Goal: Information Seeking & Learning: Learn about a topic

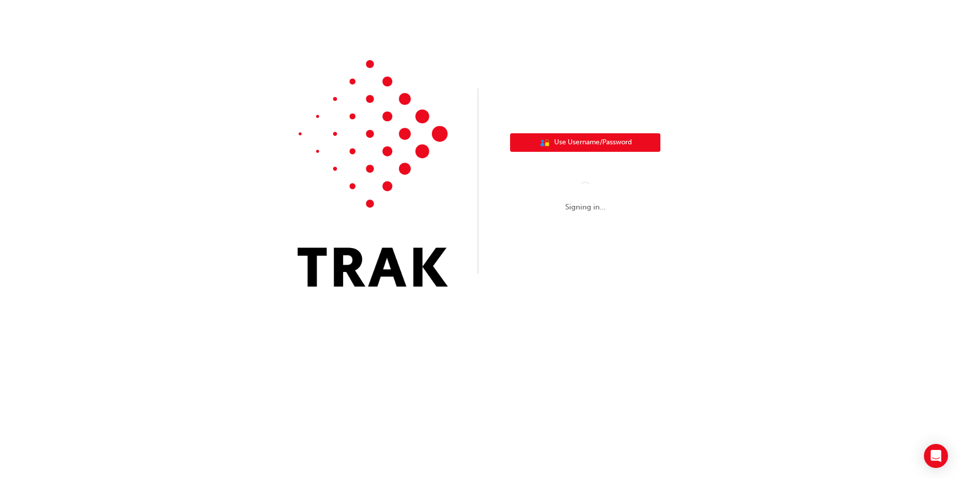
click at [586, 139] on span "Use Username/Password" at bounding box center [593, 143] width 78 height 12
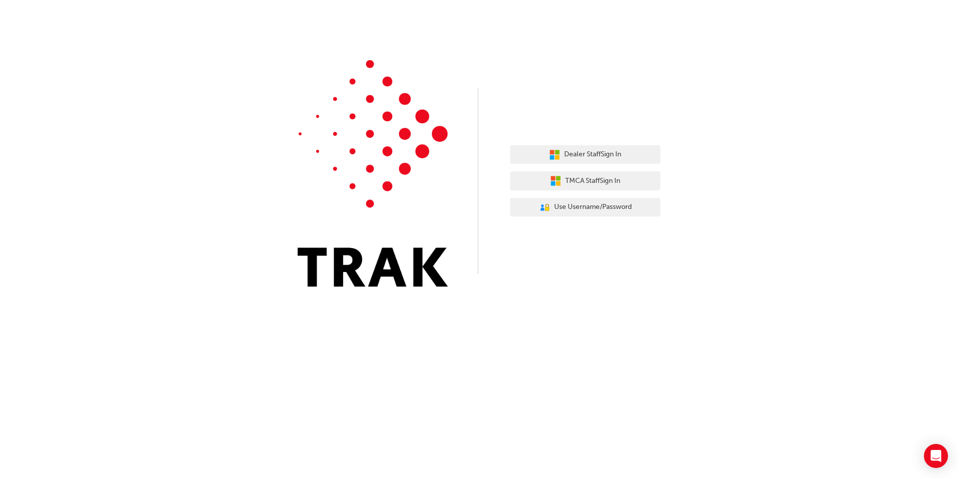
click at [586, 139] on div "Dealer Staff Sign In TMCA Staff Sign In User Authentication Icon - Blue Person,…" at bounding box center [585, 181] width 150 height 87
click at [587, 154] on span "Dealer Staff Sign In" at bounding box center [592, 155] width 57 height 12
click at [573, 206] on span "Use Username/Password" at bounding box center [593, 208] width 78 height 12
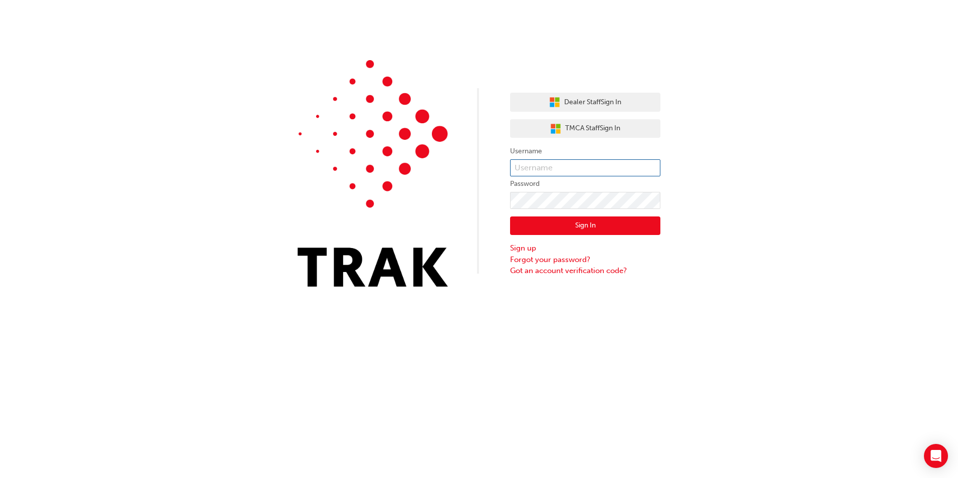
click at [557, 160] on input "text" at bounding box center [585, 167] width 150 height 17
type input "[PERSON_NAME][EMAIL_ADDRESS][PERSON_NAME][DOMAIN_NAME]"
click button "Sign In" at bounding box center [585, 226] width 150 height 19
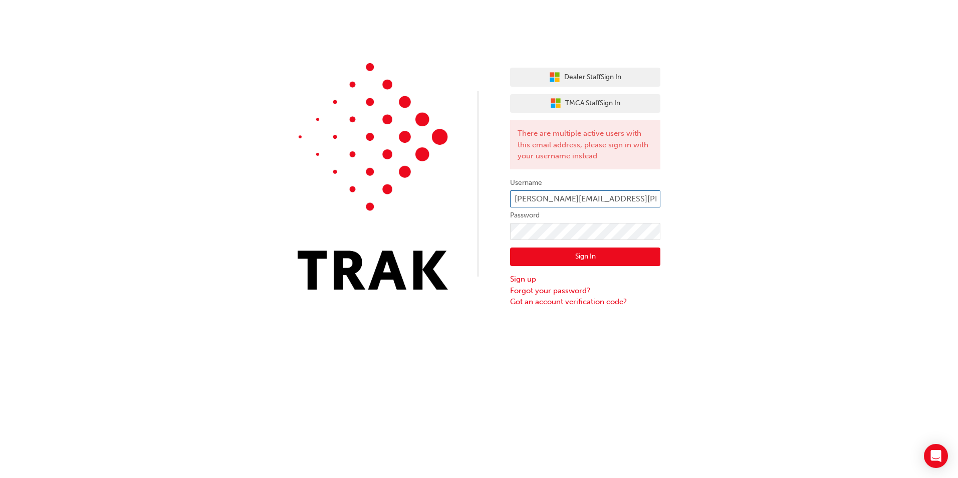
click at [651, 198] on input "[PERSON_NAME][EMAIL_ADDRESS][PERSON_NAME][DOMAIN_NAME]" at bounding box center [585, 198] width 150 height 17
type input "[PERSON_NAME].[PERSON_NAME]"
click at [587, 254] on button "Sign In" at bounding box center [585, 257] width 150 height 19
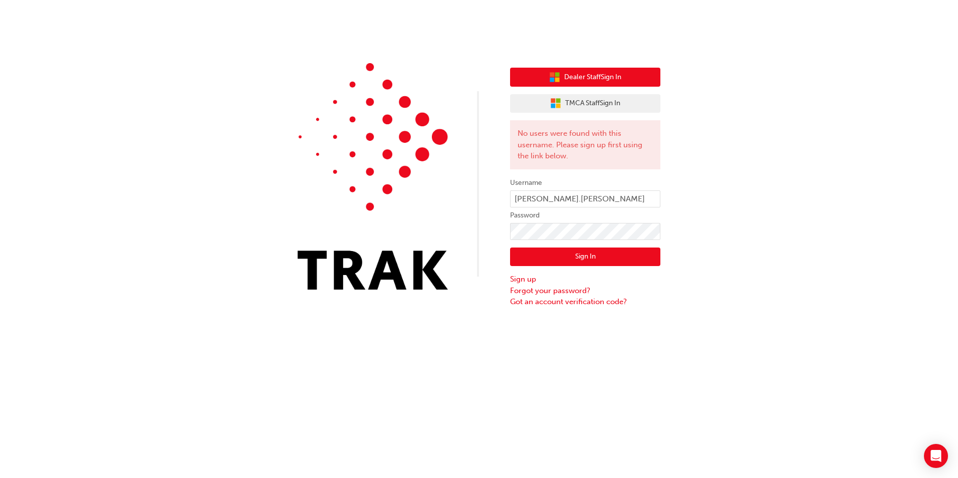
click at [593, 79] on span "Dealer Staff Sign In" at bounding box center [592, 78] width 57 height 12
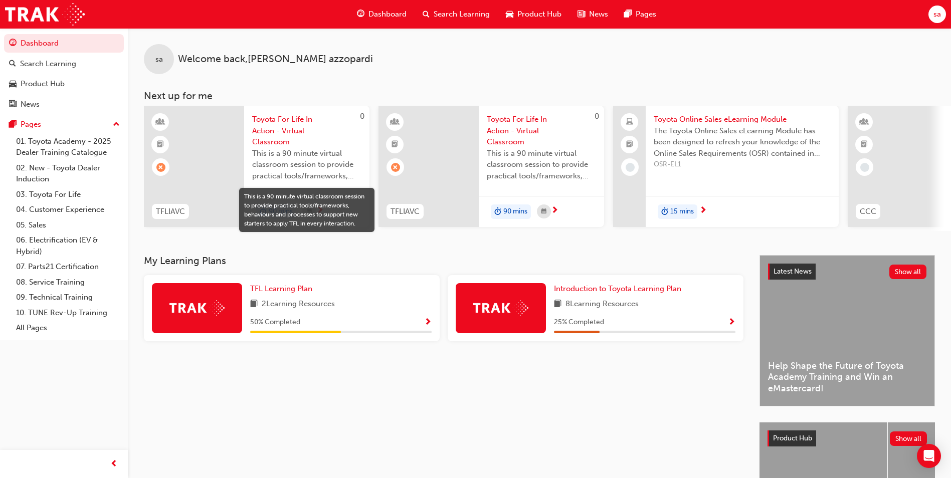
click at [225, 303] on div at bounding box center [197, 308] width 90 height 50
click at [733, 325] on span "Show Progress" at bounding box center [732, 322] width 8 height 9
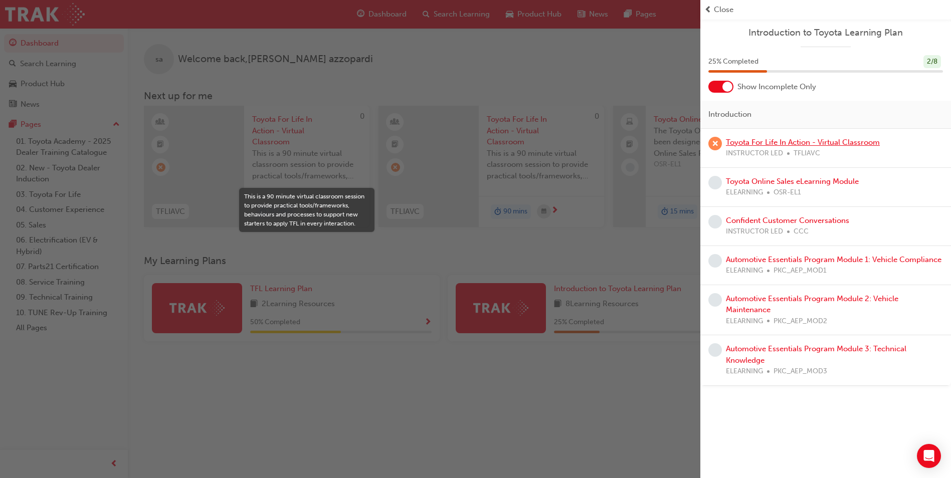
click at [794, 143] on link "Toyota For Life In Action - Virtual Classroom" at bounding box center [803, 142] width 154 height 9
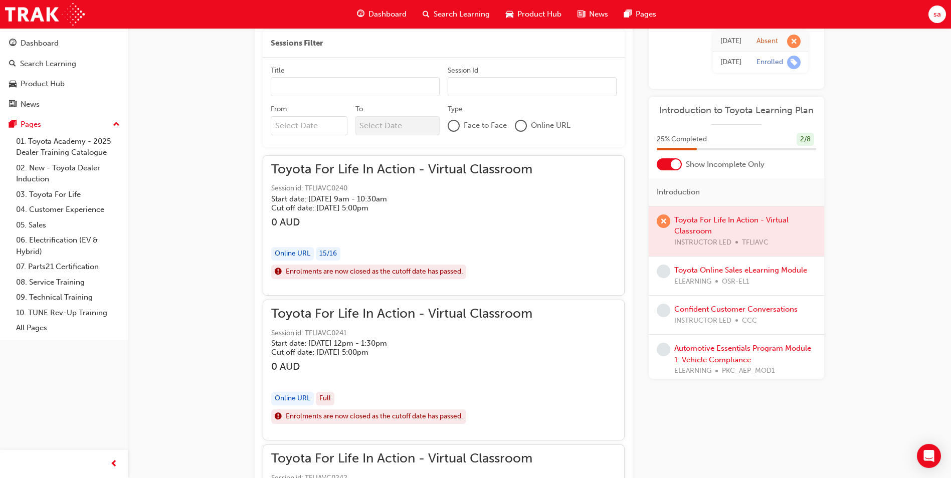
scroll to position [451, 0]
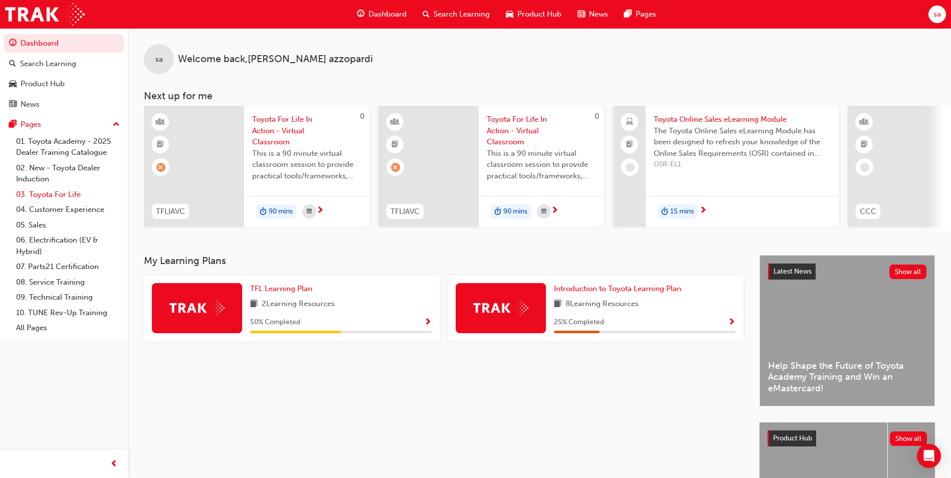
click at [63, 191] on link "03. Toyota For Life" at bounding box center [68, 195] width 112 height 16
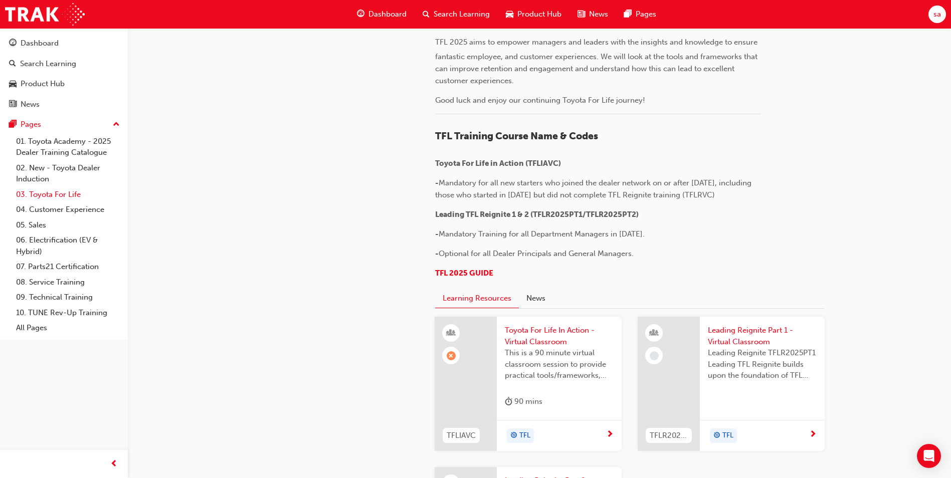
scroll to position [142, 0]
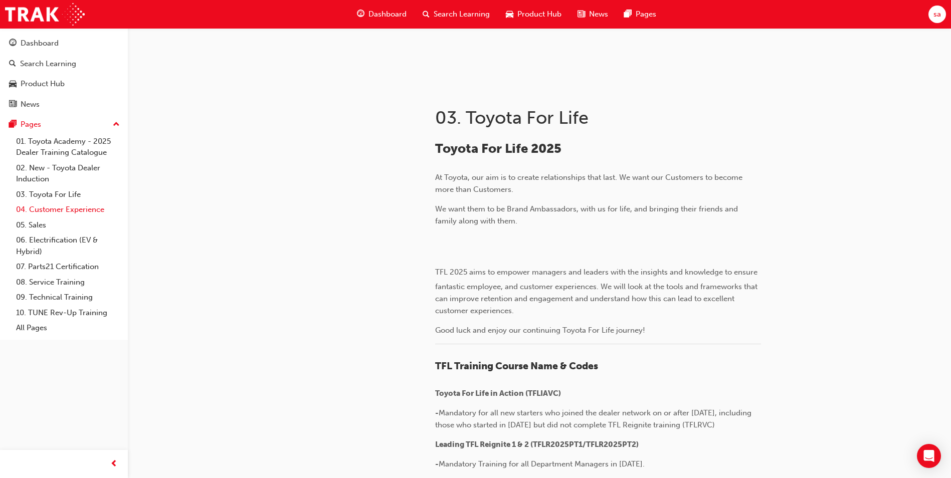
click at [72, 207] on link "04. Customer Experience" at bounding box center [68, 210] width 112 height 16
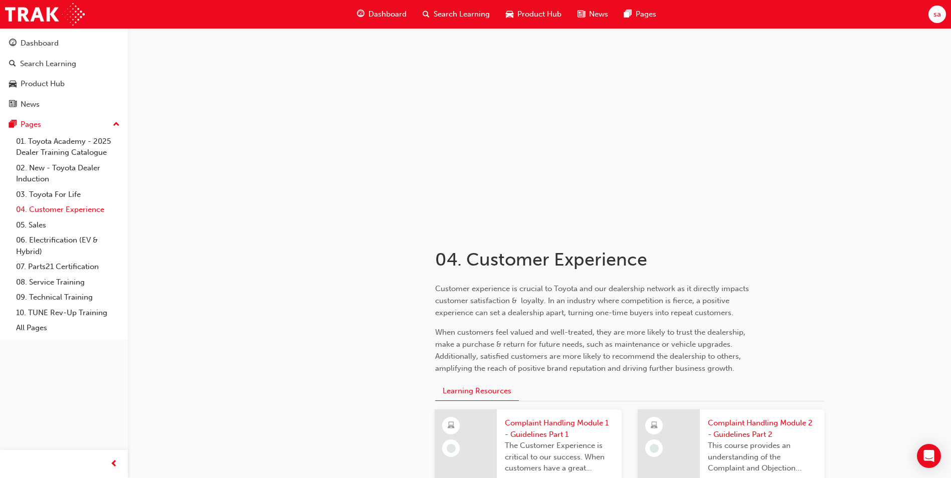
click at [95, 212] on link "04. Customer Experience" at bounding box center [68, 210] width 112 height 16
click at [42, 45] on div "Dashboard" at bounding box center [40, 44] width 38 height 12
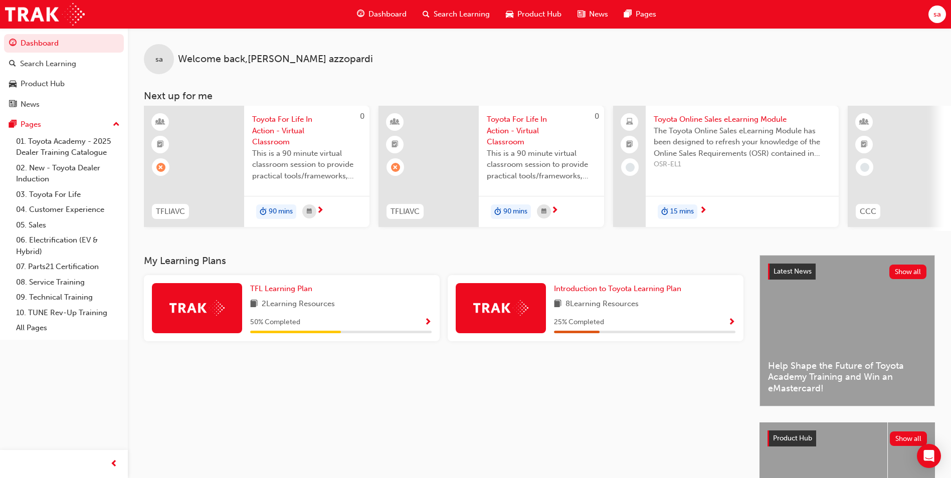
click at [919, 82] on div "sa Welcome back , [PERSON_NAME] Next up for me 0 TFLIAVC Toyota For Life In Act…" at bounding box center [539, 129] width 823 height 203
click at [920, 249] on div "sa Welcome back , [PERSON_NAME] Next up for me 0 TFLIAVC Toyota For Life In Act…" at bounding box center [539, 141] width 823 height 227
click at [543, 12] on span "Product Hub" at bounding box center [539, 15] width 44 height 12
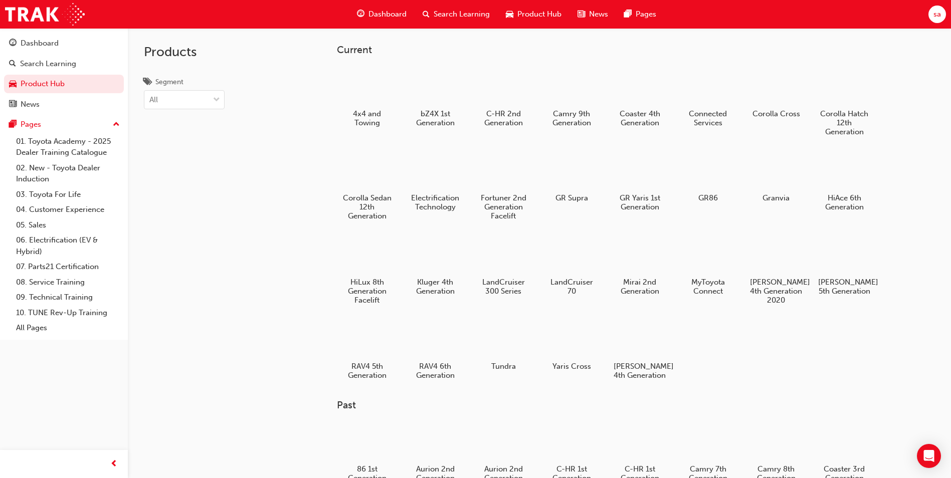
click at [607, 19] on span "News" at bounding box center [598, 15] width 19 height 12
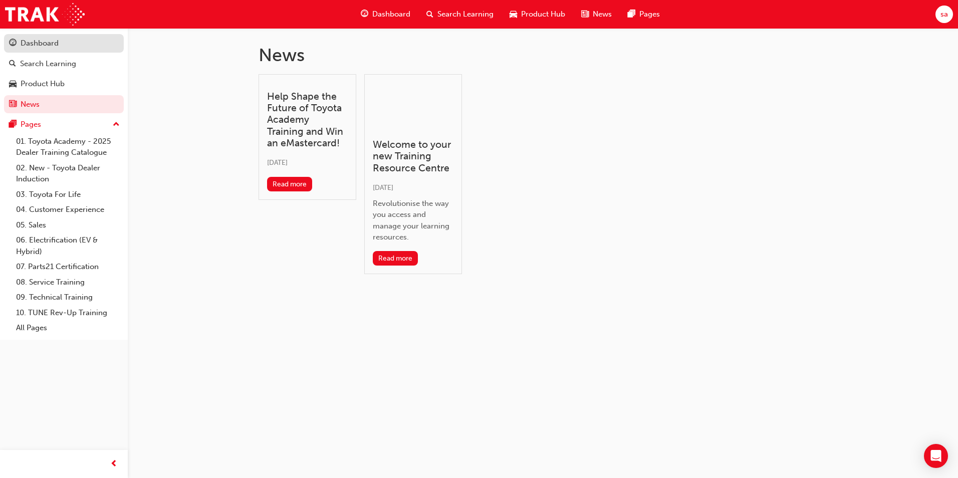
click at [33, 45] on div "Dashboard" at bounding box center [40, 44] width 38 height 12
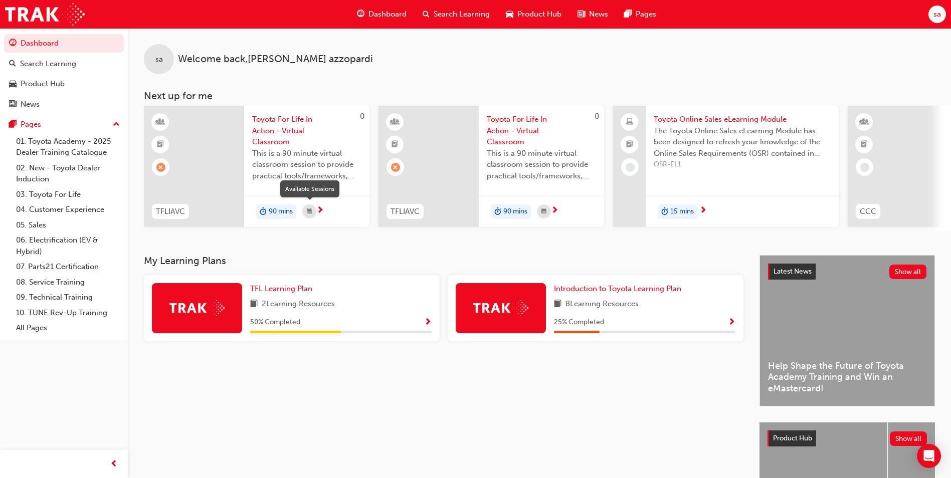
click at [311, 207] on span "calendar-icon" at bounding box center [309, 212] width 5 height 13
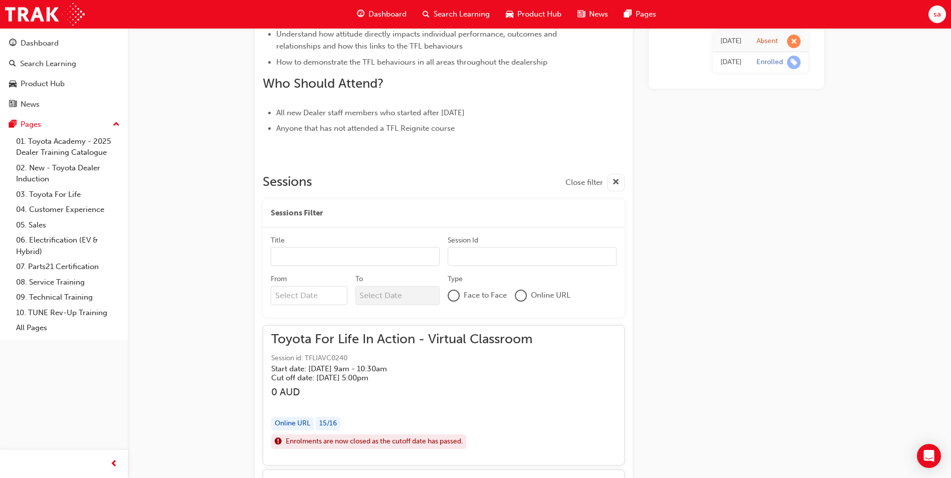
scroll to position [794, 0]
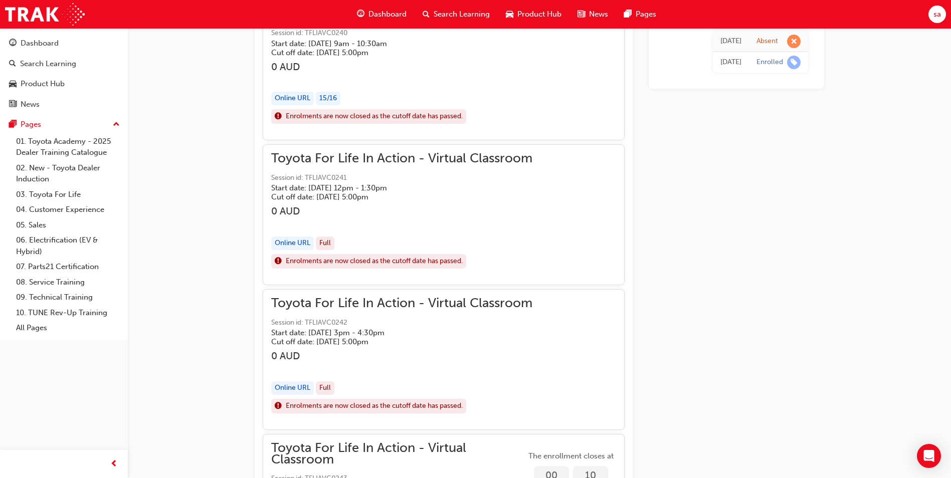
click at [311, 207] on h3 "0 AUD" at bounding box center [401, 212] width 261 height 12
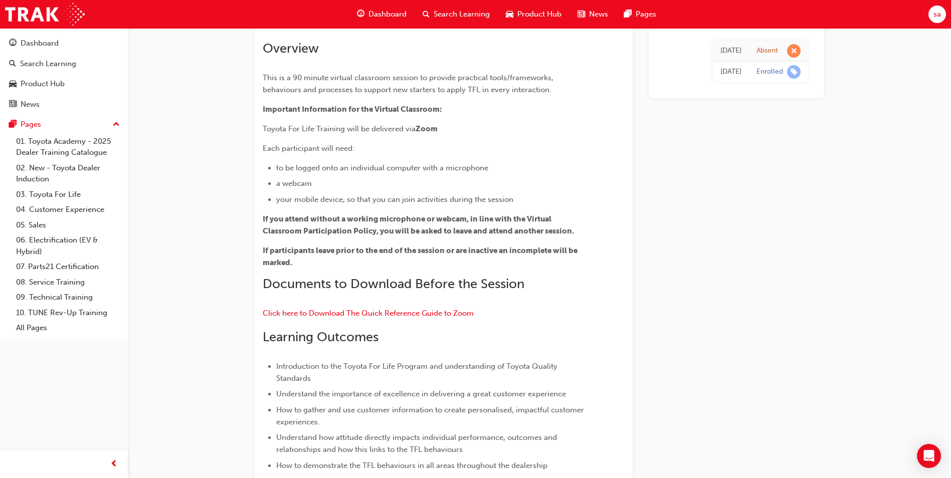
scroll to position [0, 0]
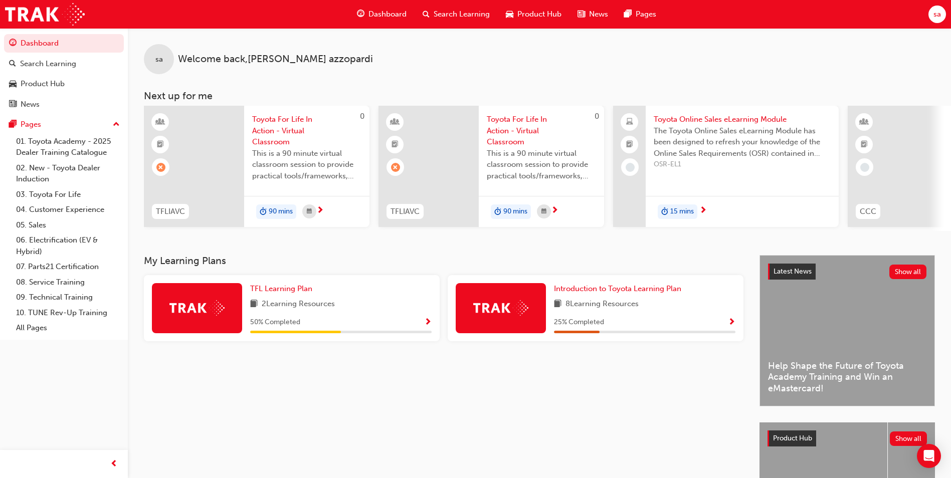
click at [678, 206] on span "15 mins" at bounding box center [682, 212] width 24 height 12
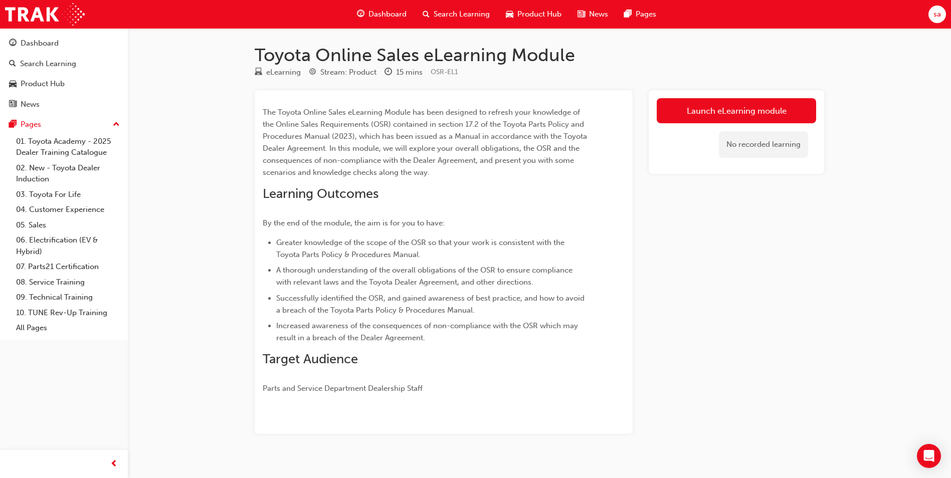
scroll to position [13, 0]
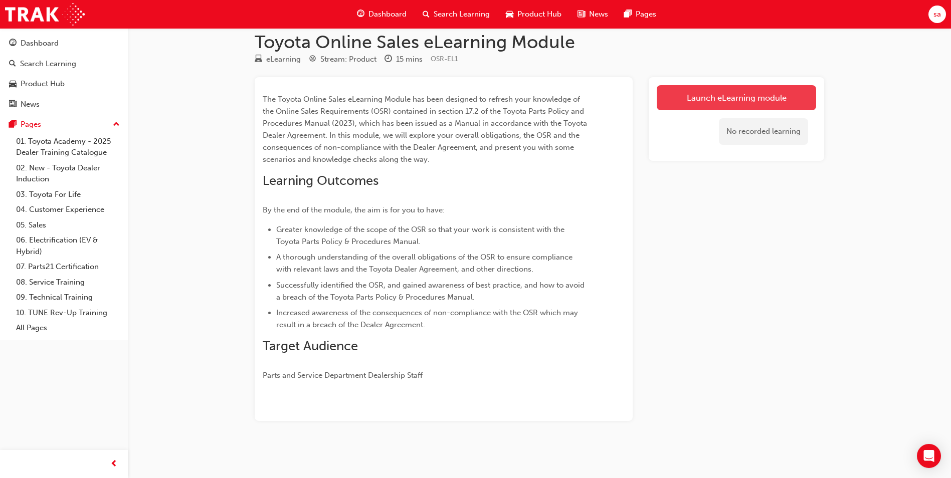
click at [759, 99] on link "Launch eLearning module" at bounding box center [736, 97] width 159 height 25
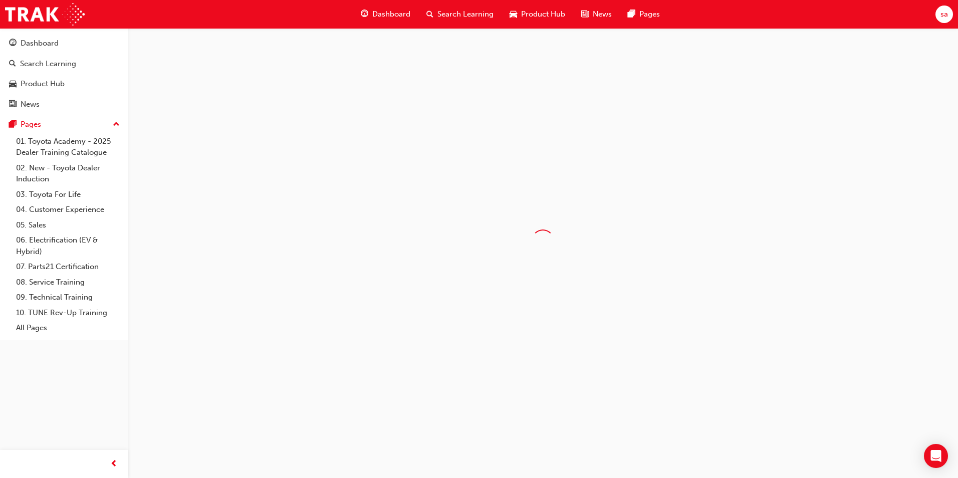
click at [759, 99] on div at bounding box center [543, 240] width 831 height 425
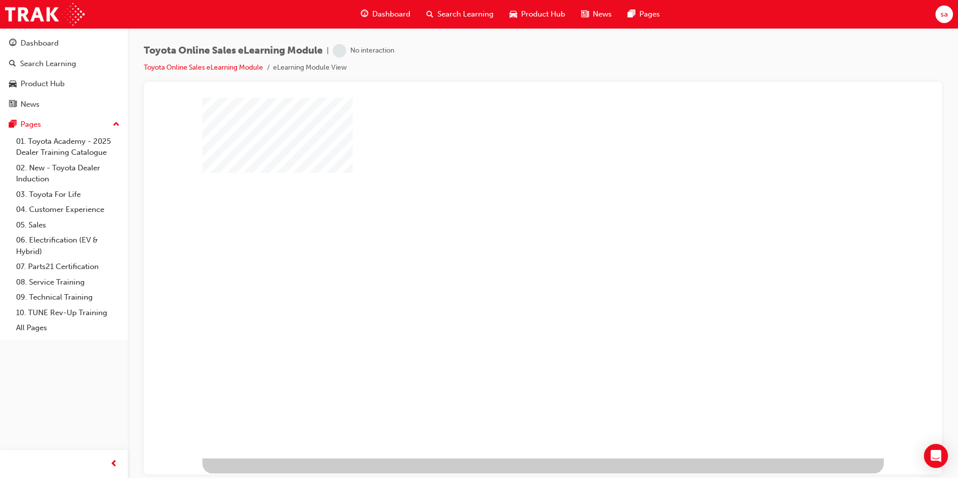
click at [514, 249] on div "play" at bounding box center [514, 249] width 0 height 0
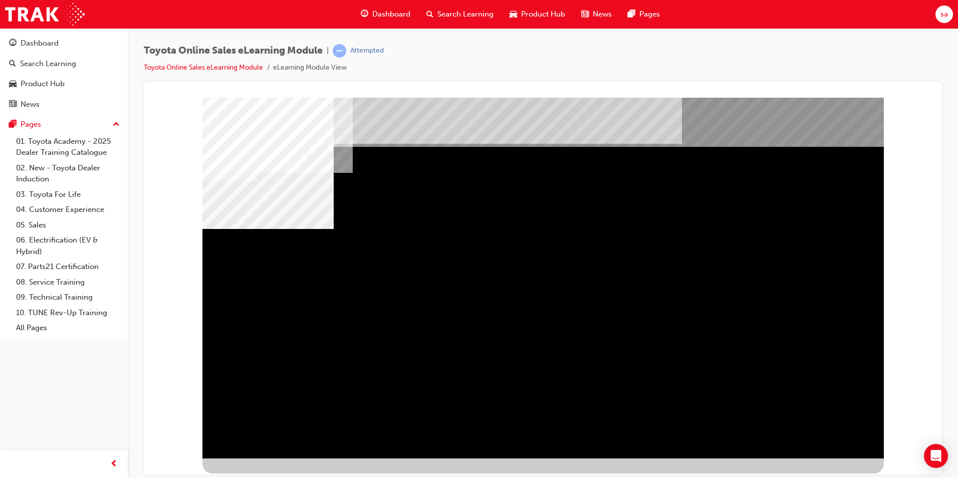
click at [827, 408] on div "multistate" at bounding box center [544, 277] width 682 height 361
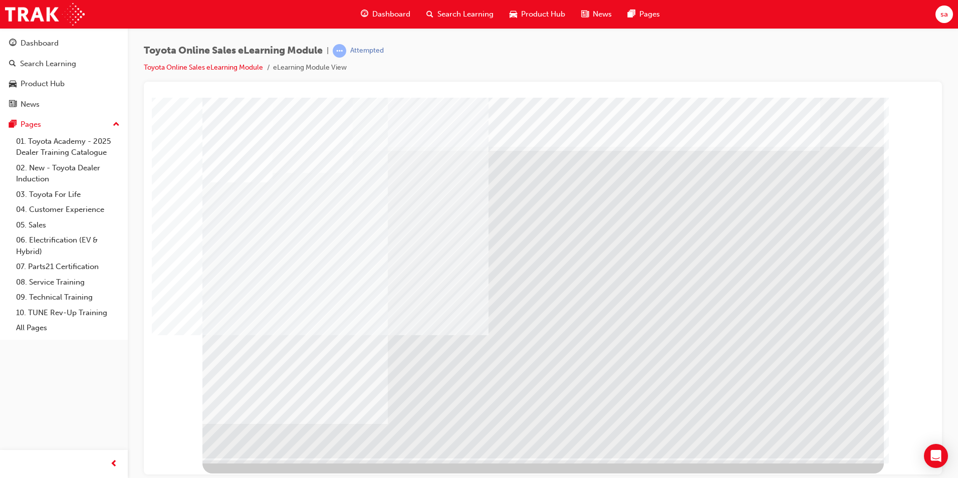
drag, startPoint x: 388, startPoint y: 334, endPoint x: 381, endPoint y: 351, distance: 18.4
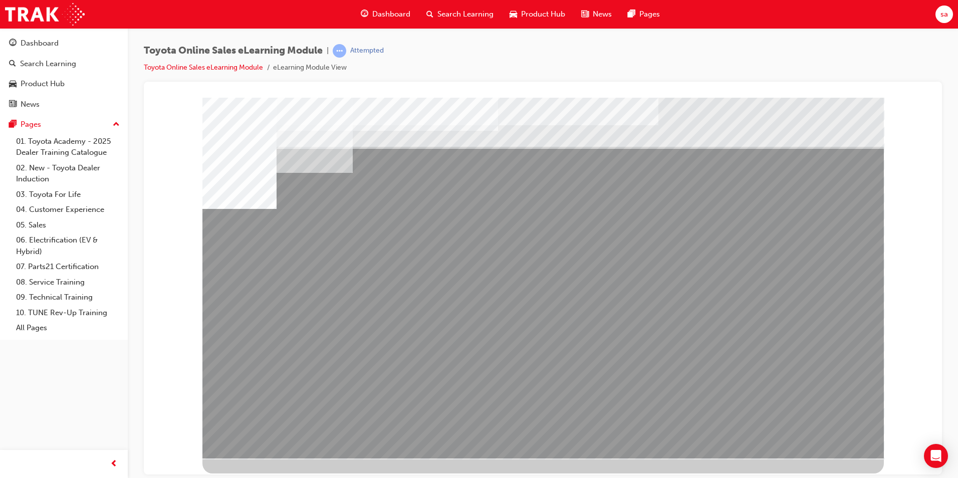
drag, startPoint x: 724, startPoint y: 345, endPoint x: 789, endPoint y: 353, distance: 65.7
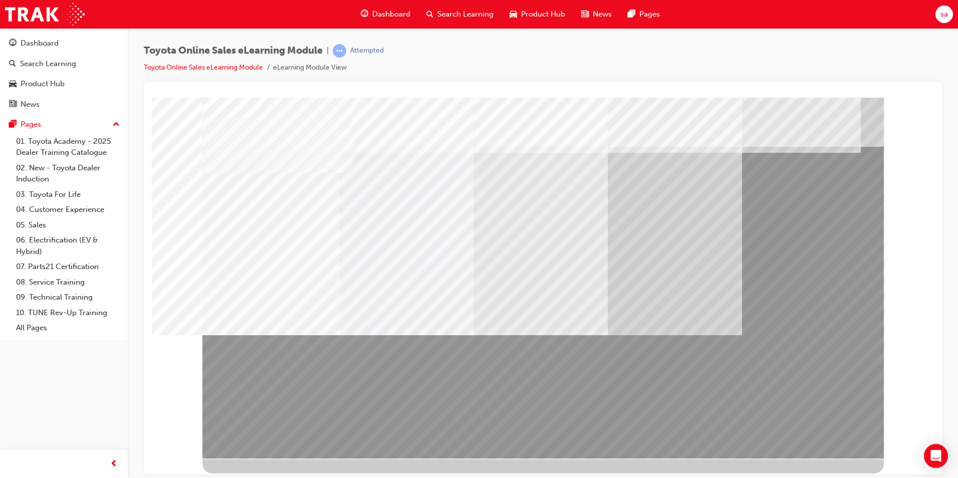
drag, startPoint x: 423, startPoint y: 312, endPoint x: 428, endPoint y: 372, distance: 59.9
click at [428, 372] on div at bounding box center [544, 277] width 682 height 361
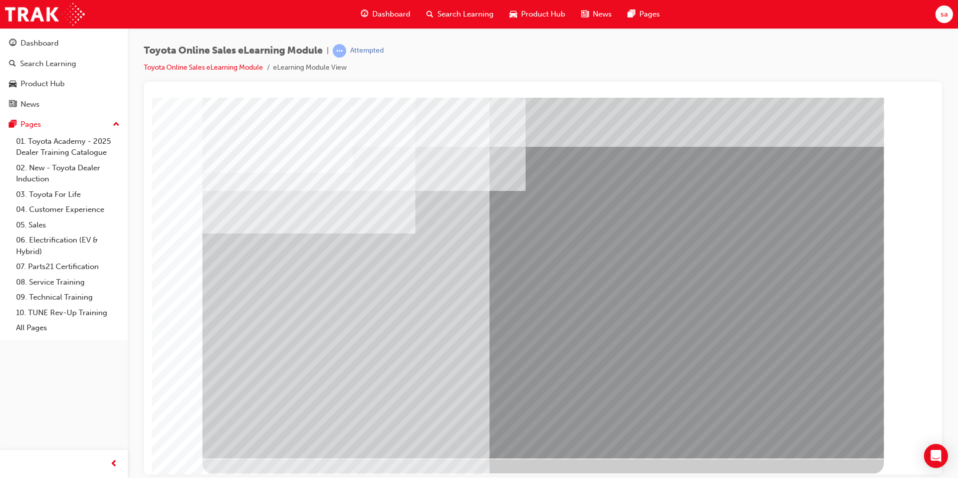
drag, startPoint x: 556, startPoint y: 269, endPoint x: 557, endPoint y: 278, distance: 9.1
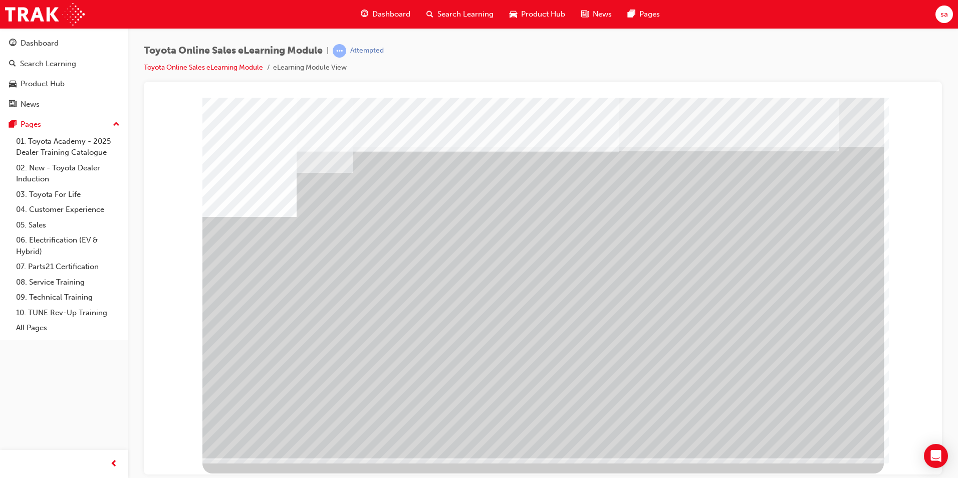
drag, startPoint x: 580, startPoint y: 361, endPoint x: 588, endPoint y: 361, distance: 8.0
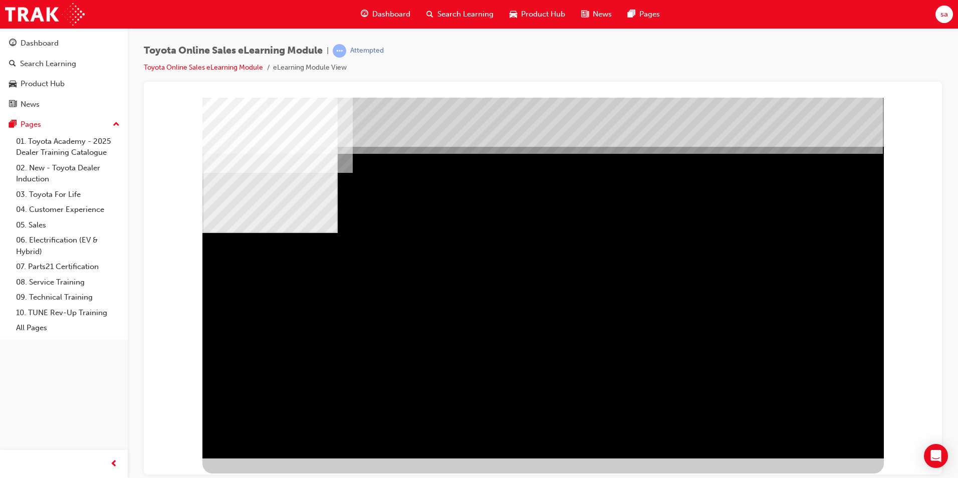
drag, startPoint x: 521, startPoint y: 328, endPoint x: 873, endPoint y: 296, distance: 352.8
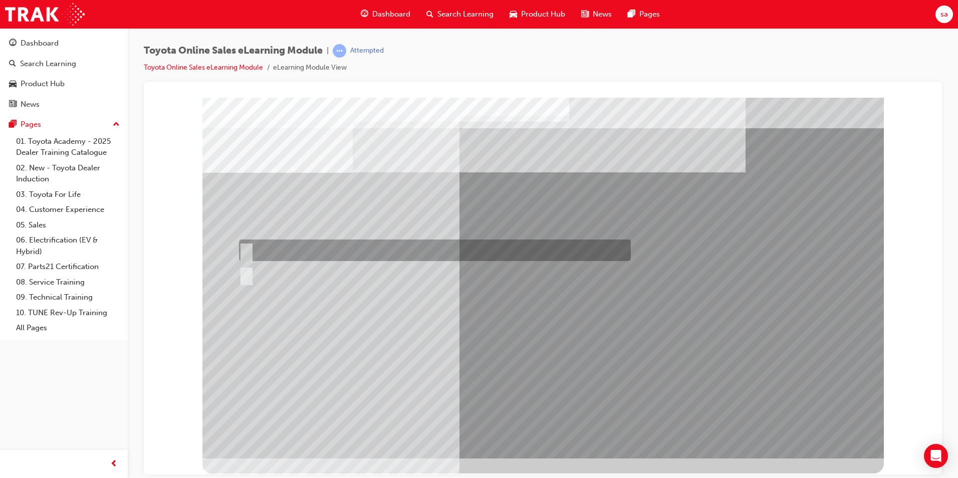
click at [252, 251] on div at bounding box center [433, 251] width 392 height 22
radio input "true"
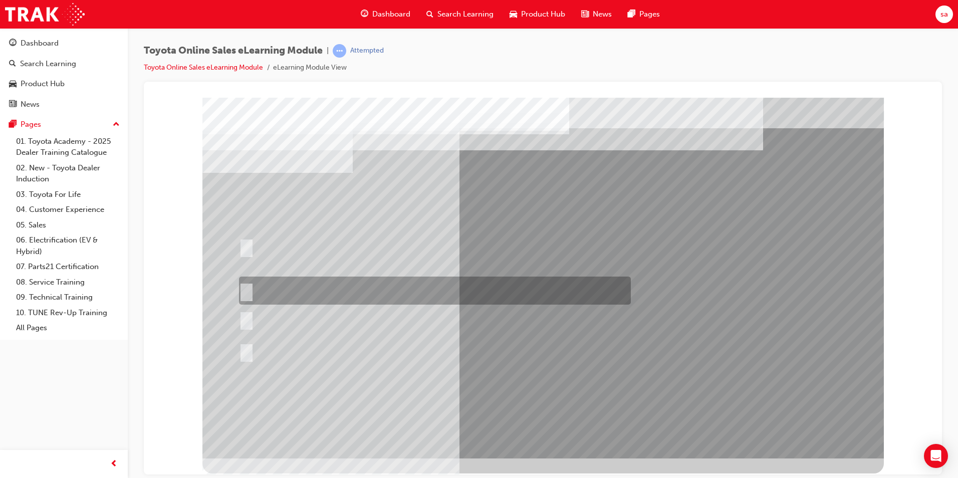
click at [256, 282] on div at bounding box center [433, 291] width 392 height 28
radio input "true"
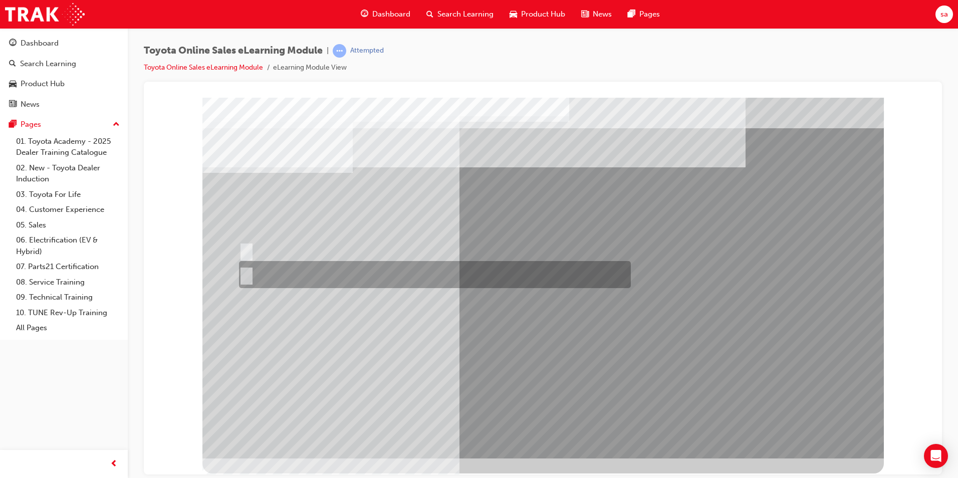
click at [245, 274] on input "No" at bounding box center [244, 274] width 11 height 11
radio input "true"
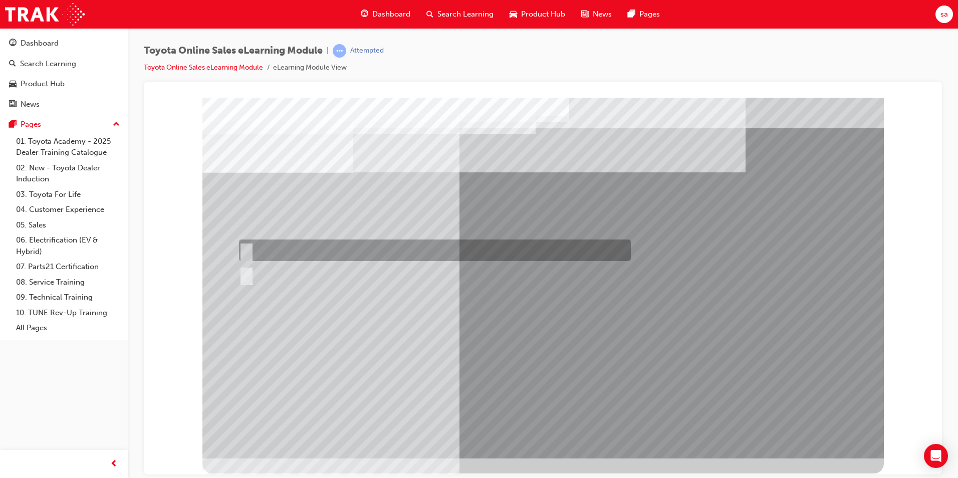
click at [246, 246] on input "True" at bounding box center [244, 250] width 11 height 11
radio input "true"
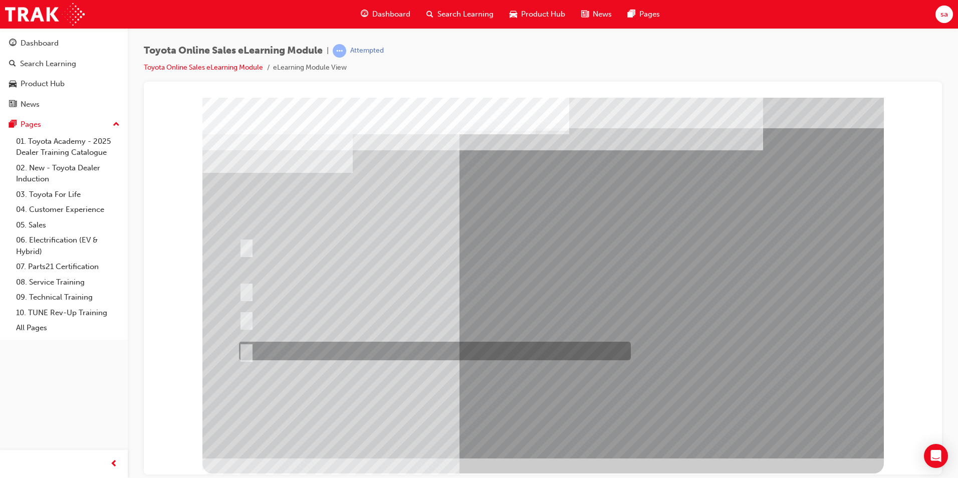
click at [241, 350] on input "It must be TMCA approved Dealer name." at bounding box center [244, 351] width 11 height 11
radio input "true"
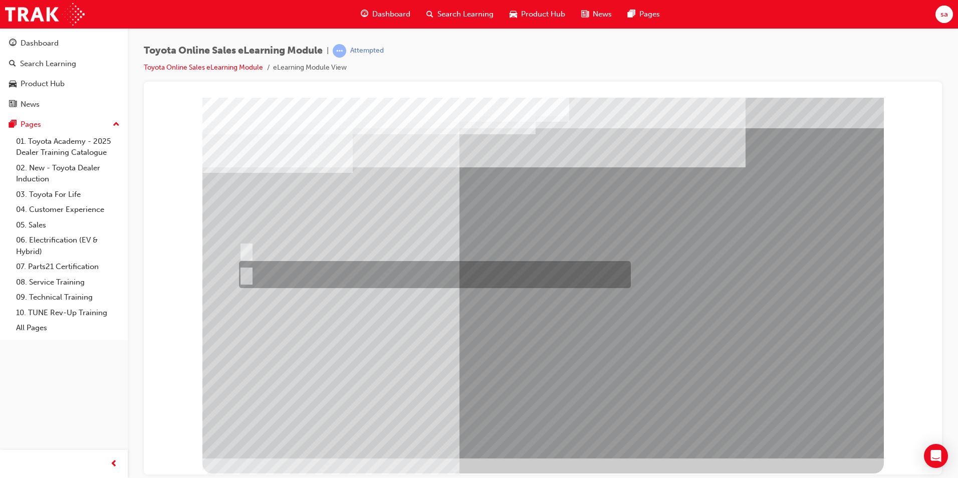
click at [248, 275] on input "No" at bounding box center [244, 274] width 11 height 11
radio input "true"
